Goal: Task Accomplishment & Management: Use online tool/utility

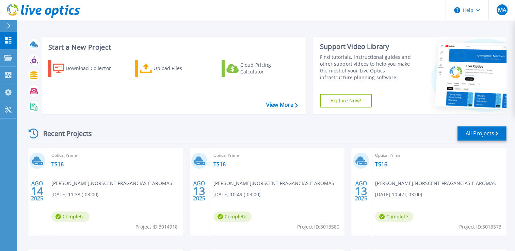
click at [471, 135] on link "All Projects" at bounding box center [481, 133] width 49 height 15
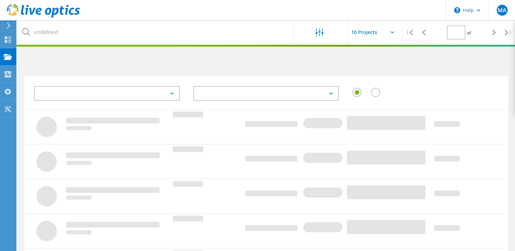
type input "1"
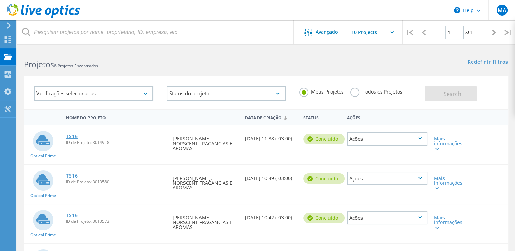
click at [74, 135] on link "TS16" at bounding box center [72, 136] width 12 height 5
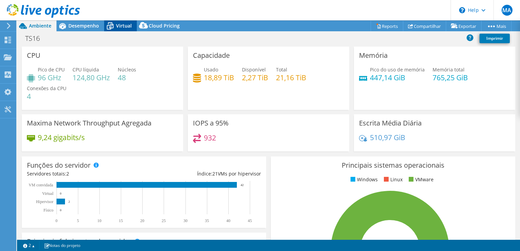
click at [121, 27] on span "Virtual" at bounding box center [124, 25] width 16 height 6
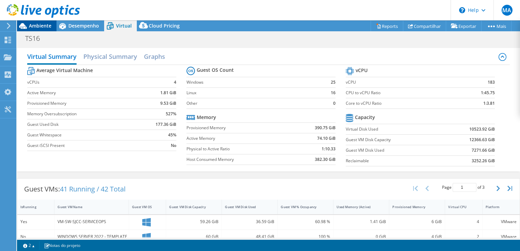
click at [36, 26] on span "Ambiente" at bounding box center [40, 25] width 22 height 6
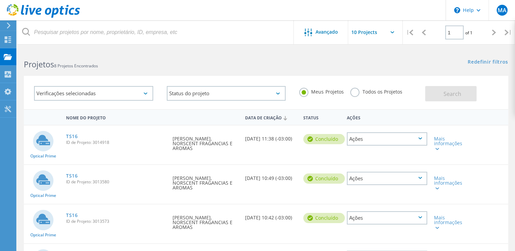
click at [146, 93] on icon at bounding box center [146, 94] width 4 height 2
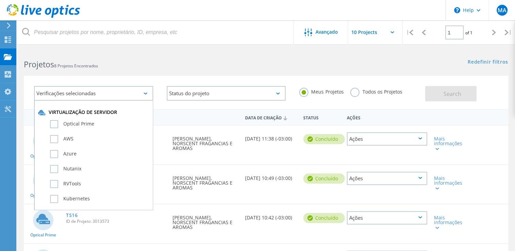
click at [146, 93] on icon at bounding box center [146, 94] width 4 height 2
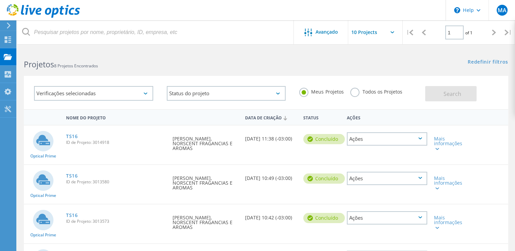
click at [354, 94] on label "Todos os Projetos" at bounding box center [376, 91] width 52 height 6
click at [0, 0] on input "Todos os Projetos" at bounding box center [0, 0] width 0 height 0
click at [481, 95] on div "Search" at bounding box center [465, 90] width 80 height 22
click at [467, 97] on button "Search" at bounding box center [450, 93] width 51 height 15
click at [72, 136] on link "TS16" at bounding box center [72, 136] width 12 height 5
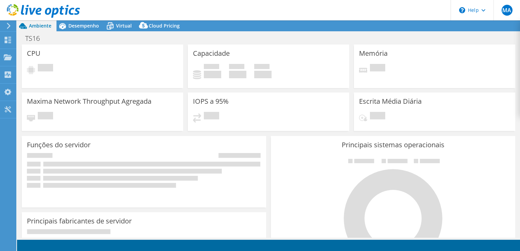
select select "USD"
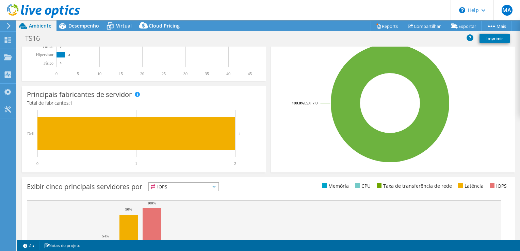
scroll to position [34, 0]
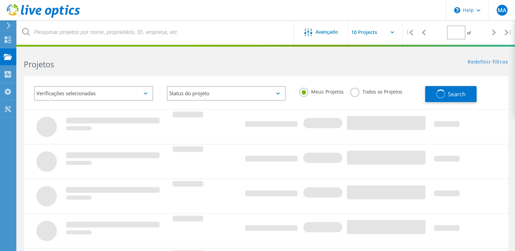
type input "1"
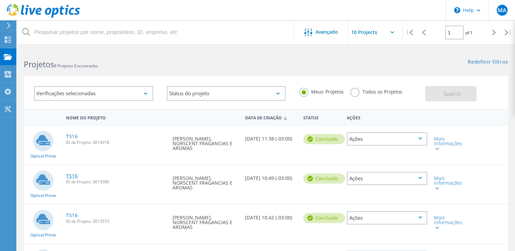
click at [71, 176] on link "TS16" at bounding box center [72, 176] width 12 height 5
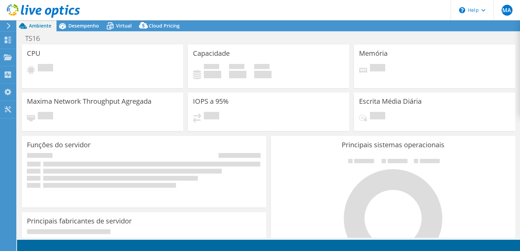
select select "USD"
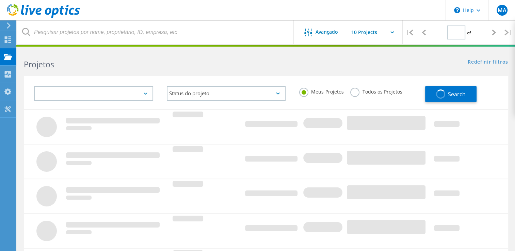
type input "1"
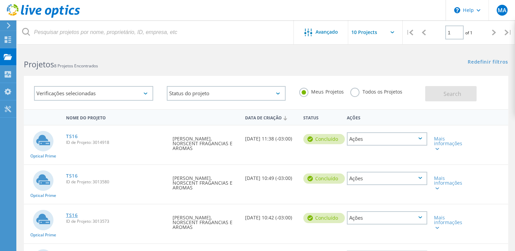
click at [71, 216] on link "TS16" at bounding box center [72, 215] width 12 height 5
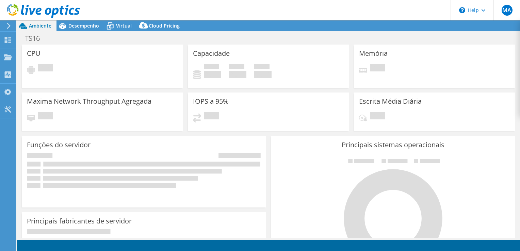
select select "USD"
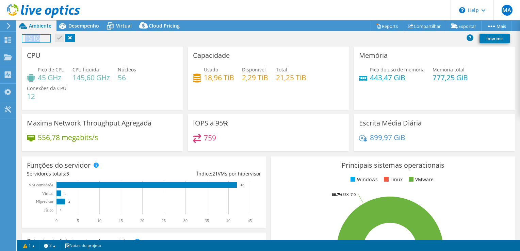
drag, startPoint x: 25, startPoint y: 39, endPoint x: 41, endPoint y: 40, distance: 15.7
click at [41, 40] on h1 "TS16" at bounding box center [36, 38] width 28 height 7
copy h1 "TS16"
click at [49, 10] on use at bounding box center [43, 11] width 73 height 14
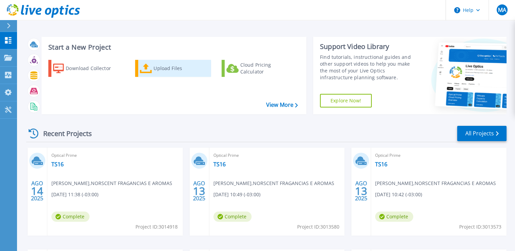
click at [181, 67] on div "Upload Files" at bounding box center [181, 69] width 54 height 14
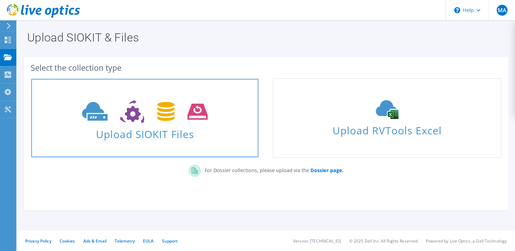
click at [179, 139] on span "Upload SIOKIT Files" at bounding box center [144, 132] width 227 height 15
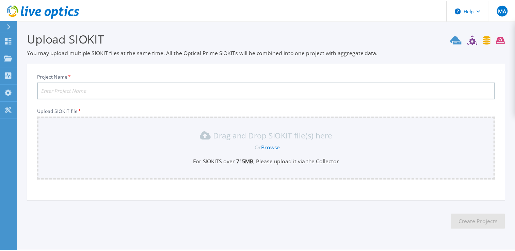
scroll to position [19, 0]
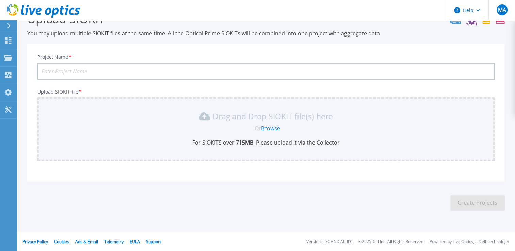
click at [268, 126] on link "Browse" at bounding box center [270, 128] width 19 height 7
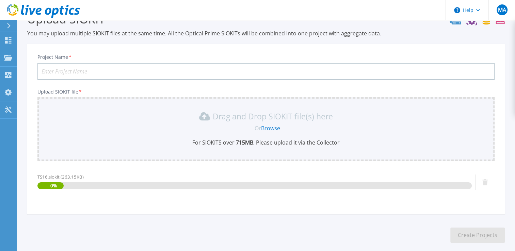
scroll to position [52, 0]
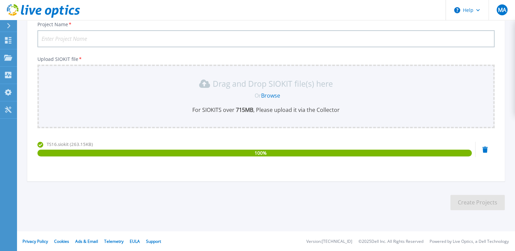
click at [185, 38] on input "Project Name *" at bounding box center [265, 38] width 457 height 17
type input "SJCC"
click at [486, 204] on button "Create Projects" at bounding box center [478, 202] width 54 height 15
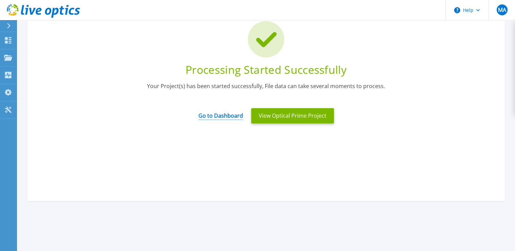
click at [222, 116] on link "Go to Dashboard" at bounding box center [221, 113] width 45 height 13
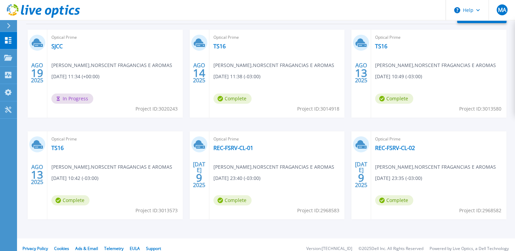
scroll to position [126, 0]
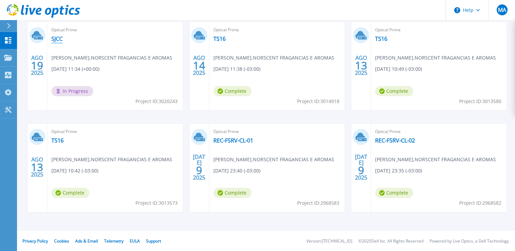
click at [55, 37] on link "SJCC" at bounding box center [56, 38] width 11 height 7
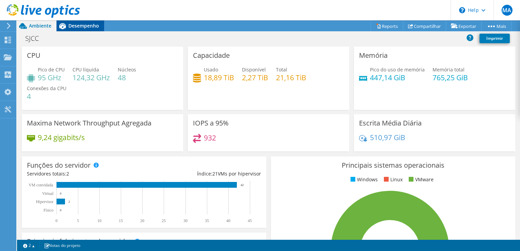
click at [82, 29] on div "Desempenho" at bounding box center [81, 25] width 48 height 11
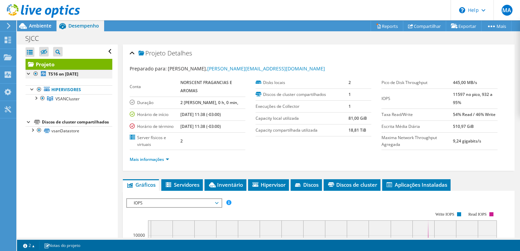
click at [29, 73] on div at bounding box center [29, 73] width 7 height 7
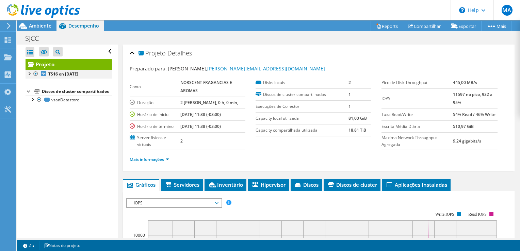
click at [29, 73] on div at bounding box center [29, 73] width 7 height 7
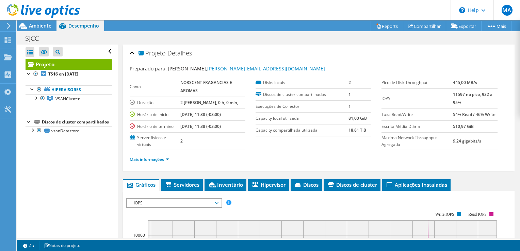
click at [62, 126] on div "Discos de cluster compartilhados" at bounding box center [77, 122] width 70 height 8
click at [63, 135] on link "vsanDatastore" at bounding box center [69, 130] width 87 height 9
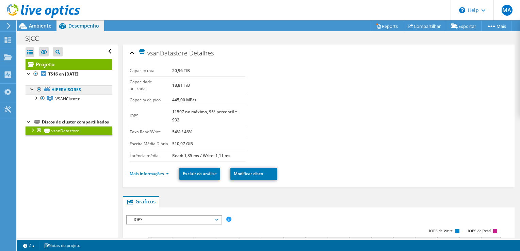
click at [68, 90] on link "Hipervisores" at bounding box center [69, 89] width 87 height 9
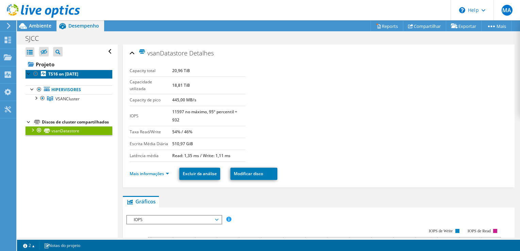
click at [69, 75] on b "TS16 on [DATE]" at bounding box center [63, 74] width 30 height 6
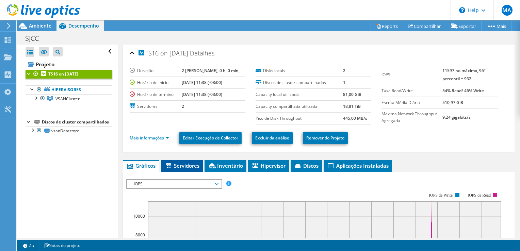
click at [191, 165] on span "Servidores" at bounding box center [182, 165] width 35 height 7
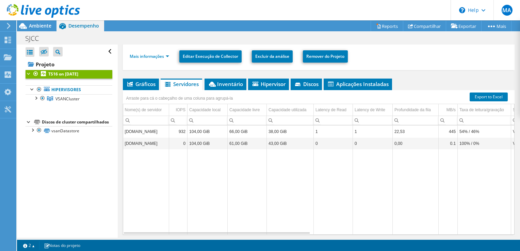
scroll to position [92, 0]
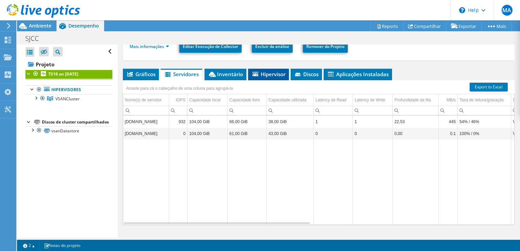
click at [273, 75] on span "Hipervisor" at bounding box center [269, 74] width 34 height 7
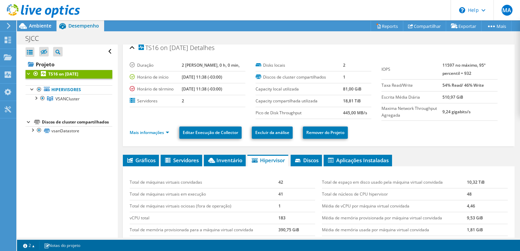
scroll to position [0, 0]
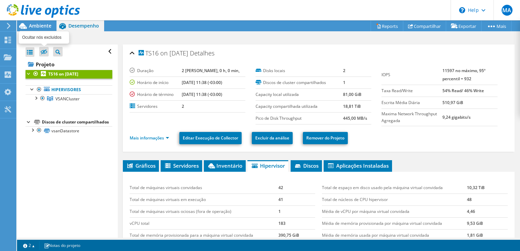
click at [46, 52] on icon at bounding box center [44, 52] width 7 height 5
click at [0, 0] on input "checkbox" at bounding box center [0, 0] width 0 height 0
click at [46, 52] on icon at bounding box center [44, 51] width 7 height 5
click at [0, 0] on input "checkbox" at bounding box center [0, 0] width 0 height 0
drag, startPoint x: 342, startPoint y: 6, endPoint x: 324, endPoint y: 5, distance: 17.4
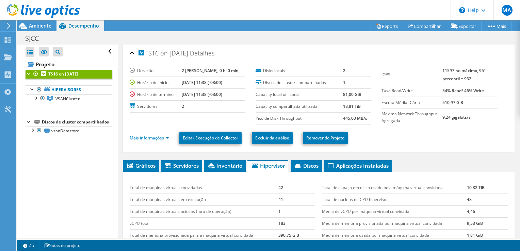
click at [324, 5] on header "MA Usuário Final [PERSON_NAME] [PERSON_NAME][EMAIL_ADDRESS][DOMAIN_NAME] NORSCE…" at bounding box center [260, 10] width 520 height 20
drag, startPoint x: 324, startPoint y: 5, endPoint x: 317, endPoint y: 6, distance: 6.9
click at [317, 6] on header "MA Usuário Final [PERSON_NAME] [PERSON_NAME][EMAIL_ADDRESS][DOMAIN_NAME] NORSCE…" at bounding box center [260, 10] width 520 height 20
drag, startPoint x: 315, startPoint y: 6, endPoint x: 307, endPoint y: 5, distance: 8.2
click at [307, 5] on header "MA Usuário Final [PERSON_NAME] [PERSON_NAME][EMAIL_ADDRESS][DOMAIN_NAME] NORSCE…" at bounding box center [260, 10] width 520 height 20
